Goal: Task Accomplishment & Management: Manage account settings

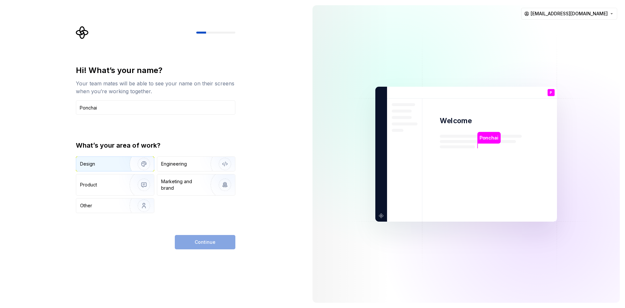
type input "Ponchai"
click at [109, 161] on div "Design" at bounding box center [100, 164] width 41 height 7
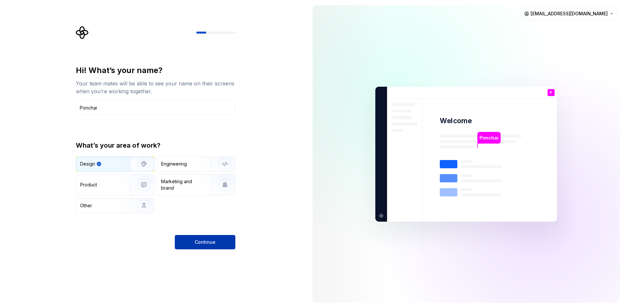
click at [203, 241] on span "Continue" at bounding box center [205, 242] width 21 height 7
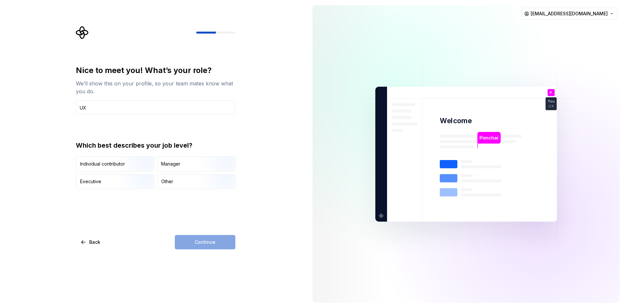
type input "UX"
click at [213, 237] on div "Continue" at bounding box center [205, 242] width 61 height 14
click at [94, 164] on div "Individual contributor" at bounding box center [102, 164] width 45 height 7
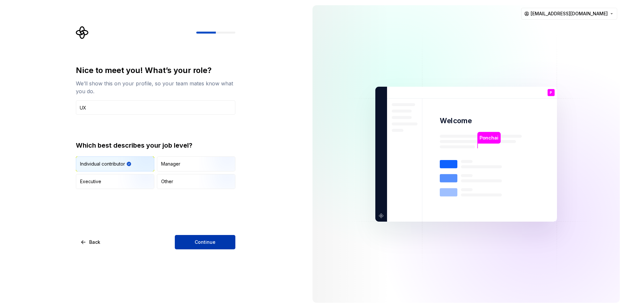
click at [197, 235] on button "Continue" at bounding box center [205, 242] width 61 height 14
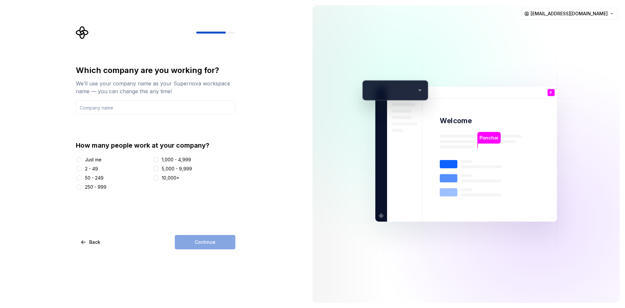
click at [212, 243] on div "Continue" at bounding box center [205, 242] width 61 height 14
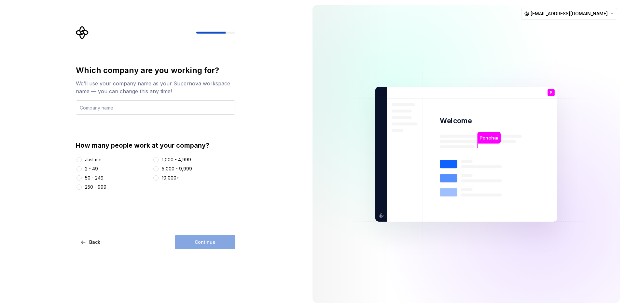
click at [123, 111] on input "text" at bounding box center [156, 107] width 160 height 14
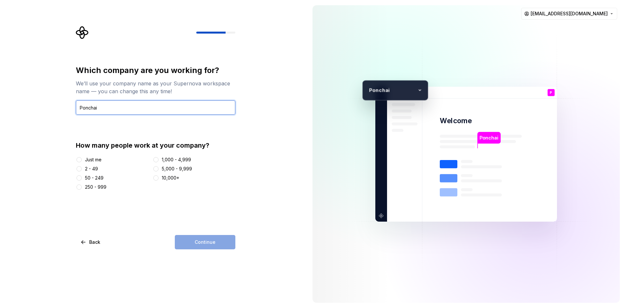
type input "Ponchai"
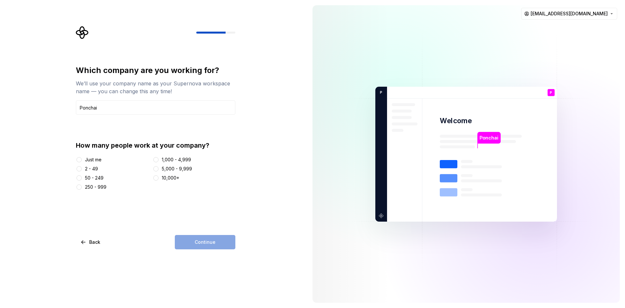
click at [201, 238] on div "Continue" at bounding box center [205, 242] width 61 height 14
click at [229, 226] on div "Which company are you working for? We’ll use your company name as your Supernov…" at bounding box center [156, 157] width 160 height 184
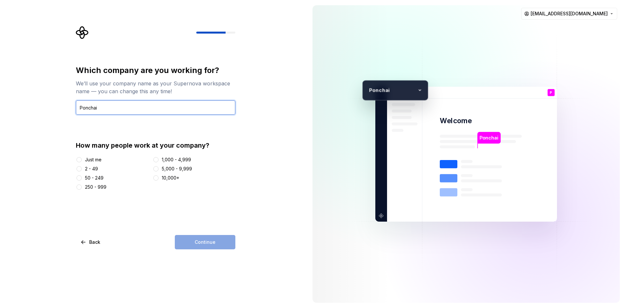
drag, startPoint x: 105, startPoint y: 111, endPoint x: 54, endPoint y: 111, distance: 50.8
click at [55, 111] on div "Which company are you working for? We’ll use your company name as your Supernov…" at bounding box center [153, 154] width 307 height 308
click at [81, 159] on button "Just me" at bounding box center [79, 159] width 5 height 5
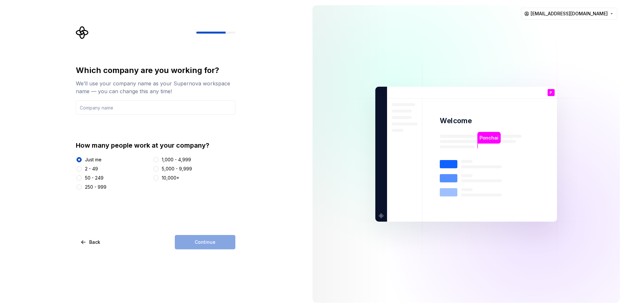
click at [199, 241] on div "Continue" at bounding box center [205, 242] width 61 height 14
click at [107, 104] on input "text" at bounding box center [156, 107] width 160 height 14
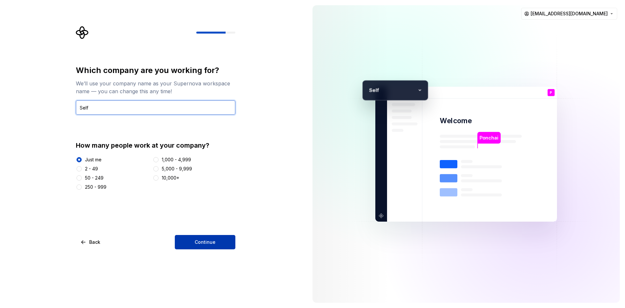
type input "Self"
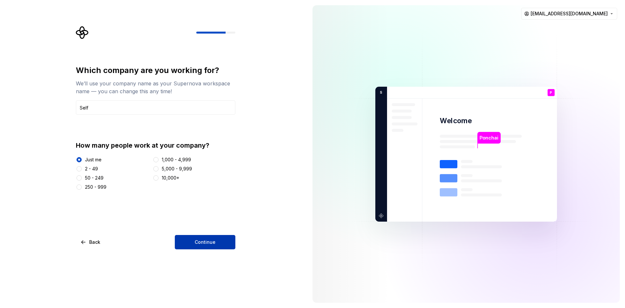
click at [205, 237] on button "Continue" at bounding box center [205, 242] width 61 height 14
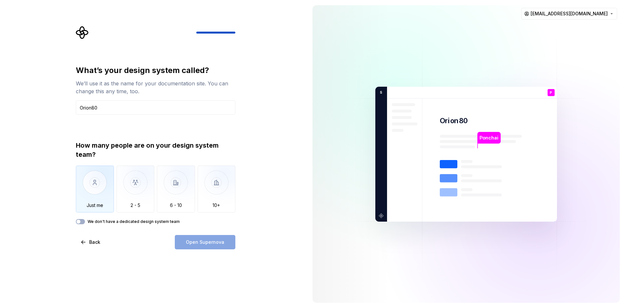
type input "Orion80"
click at [87, 178] on img "button" at bounding box center [95, 187] width 38 height 44
click at [202, 244] on span "Open Supernova" at bounding box center [205, 242] width 38 height 7
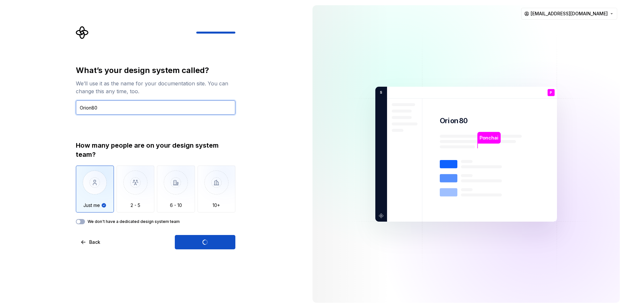
click at [88, 106] on input "Orion80" at bounding box center [156, 107] width 160 height 14
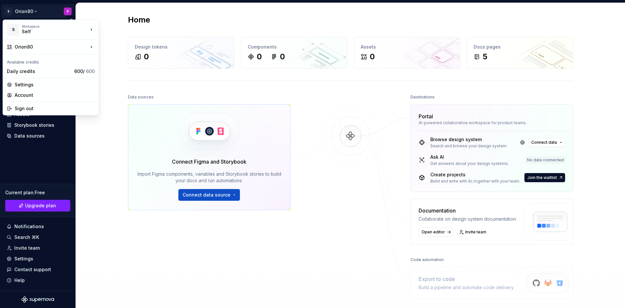
click at [34, 12] on html "S Orion80 P Home Documentation Analytics Code automation Design system data Des…" at bounding box center [312, 154] width 625 height 308
click at [28, 84] on div "Settings" at bounding box center [55, 84] width 80 height 7
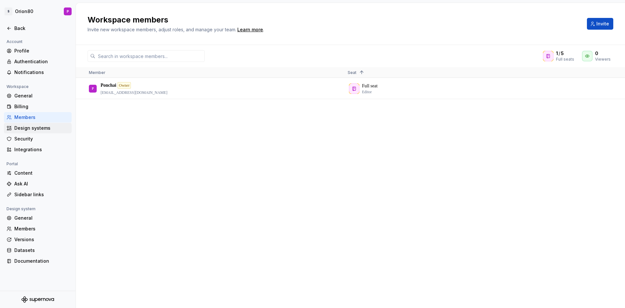
click at [28, 126] on div "Design systems" at bounding box center [41, 128] width 55 height 7
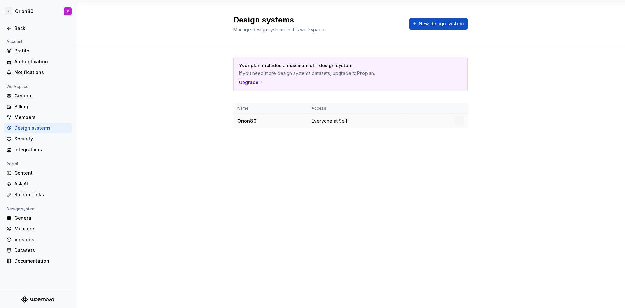
click at [278, 118] on div "Orion80" at bounding box center [270, 121] width 66 height 7
click at [254, 122] on div "Orion80" at bounding box center [270, 121] width 66 height 7
click at [245, 121] on div "Orion80" at bounding box center [270, 121] width 66 height 7
click at [461, 121] on html "S Orion80 P Back Account Profile Authentication Notifications Workspace General…" at bounding box center [312, 154] width 625 height 308
click at [473, 145] on div "Design system settings" at bounding box center [498, 144] width 62 height 7
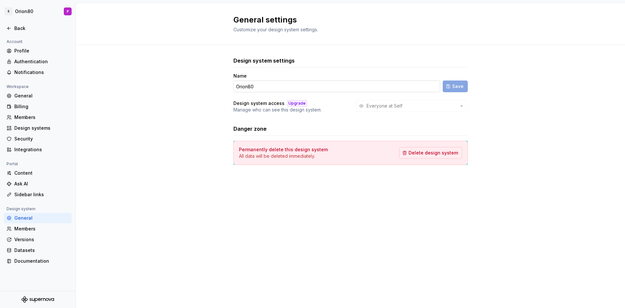
click at [249, 87] on input "Orion80" at bounding box center [337, 86] width 207 height 12
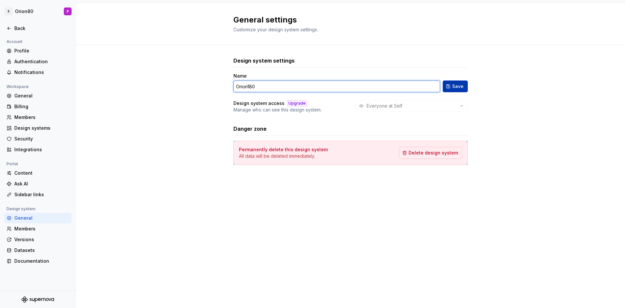
type input "Orion180"
click at [465, 87] on button "Save" at bounding box center [455, 86] width 25 height 12
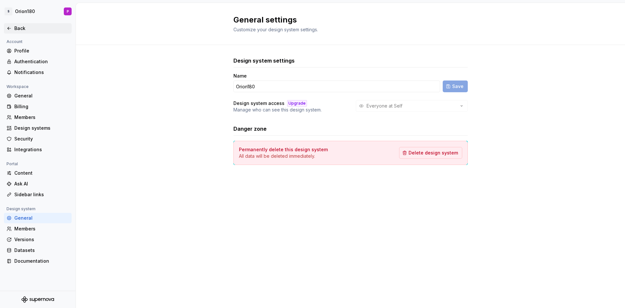
click at [20, 27] on div "Back" at bounding box center [41, 28] width 55 height 7
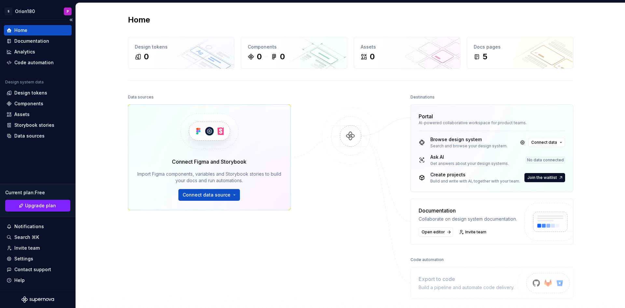
click at [19, 32] on div "Home" at bounding box center [20, 30] width 13 height 7
click at [25, 40] on div "Documentation" at bounding box center [31, 41] width 35 height 7
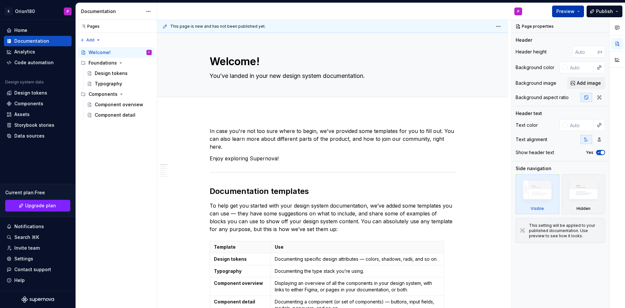
click at [566, 10] on span "Preview" at bounding box center [566, 11] width 18 height 7
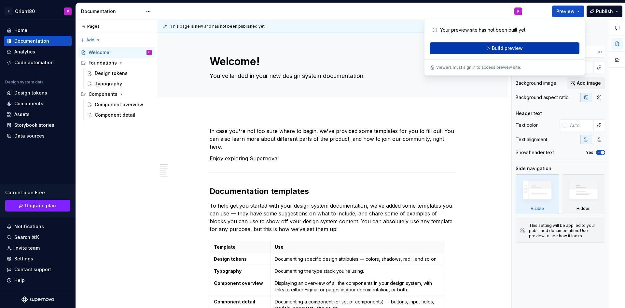
click at [495, 49] on span "Build preview" at bounding box center [507, 48] width 31 height 7
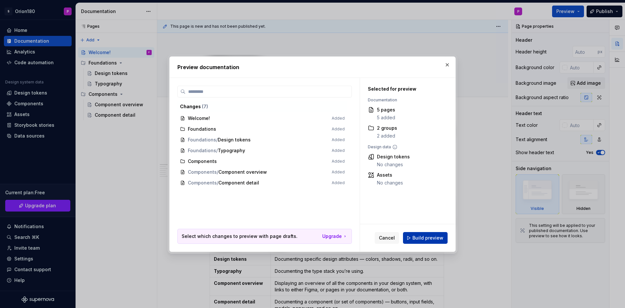
click at [433, 238] on span "Build preview" at bounding box center [428, 238] width 31 height 7
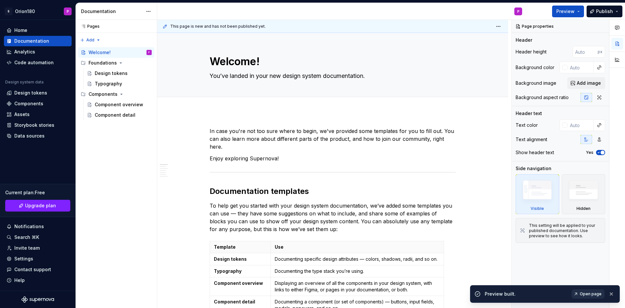
click at [595, 293] on span "Open page" at bounding box center [591, 293] width 22 height 5
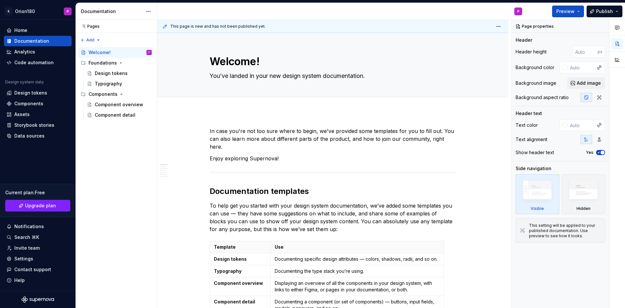
type textarea "*"
